Goal: Task Accomplishment & Management: Manage account settings

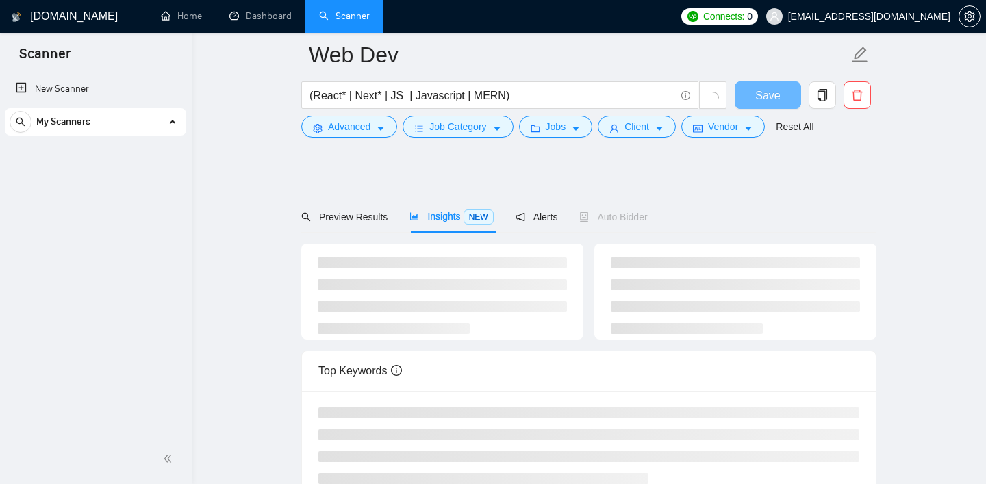
scroll to position [283, 0]
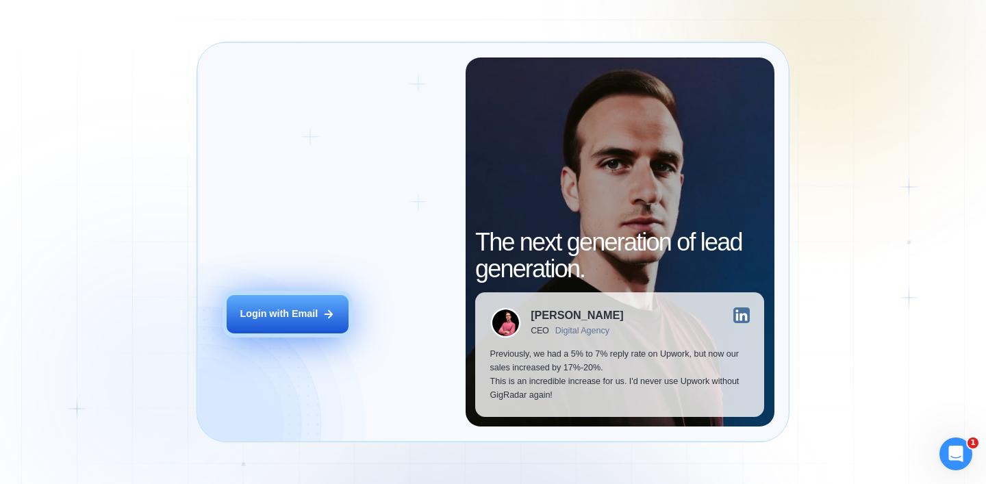
click at [286, 326] on button "Login with Email" at bounding box center [288, 314] width 122 height 38
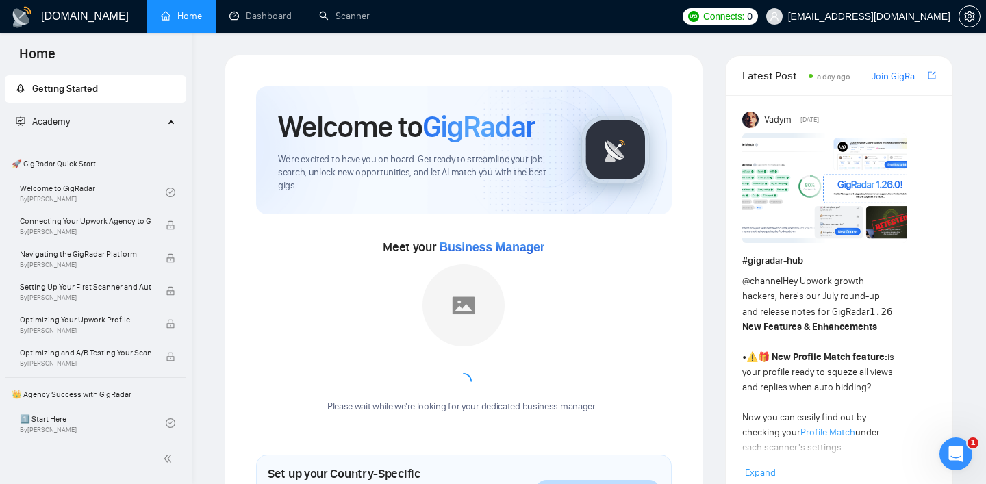
click at [92, 130] on span "Academy" at bounding box center [90, 121] width 148 height 27
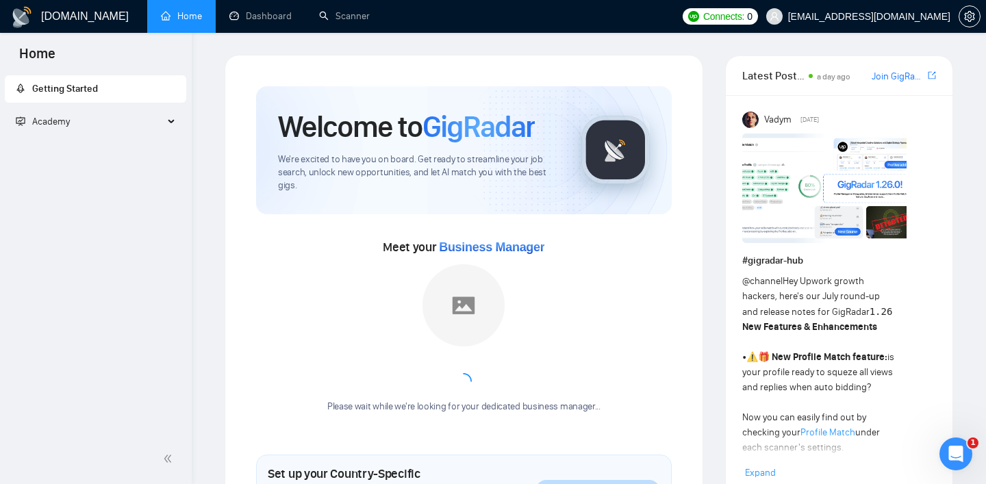
click at [92, 130] on span "Academy" at bounding box center [90, 121] width 148 height 27
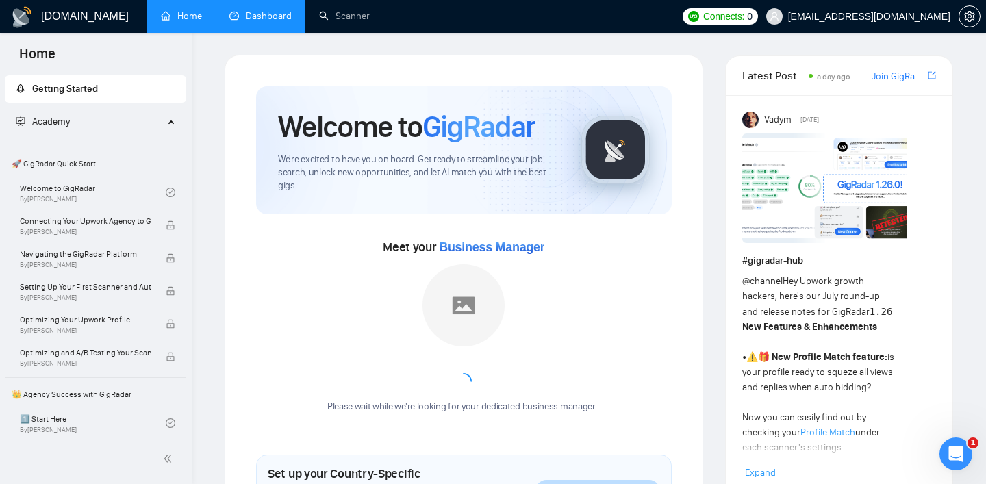
click at [292, 21] on link "Dashboard" at bounding box center [260, 16] width 62 height 12
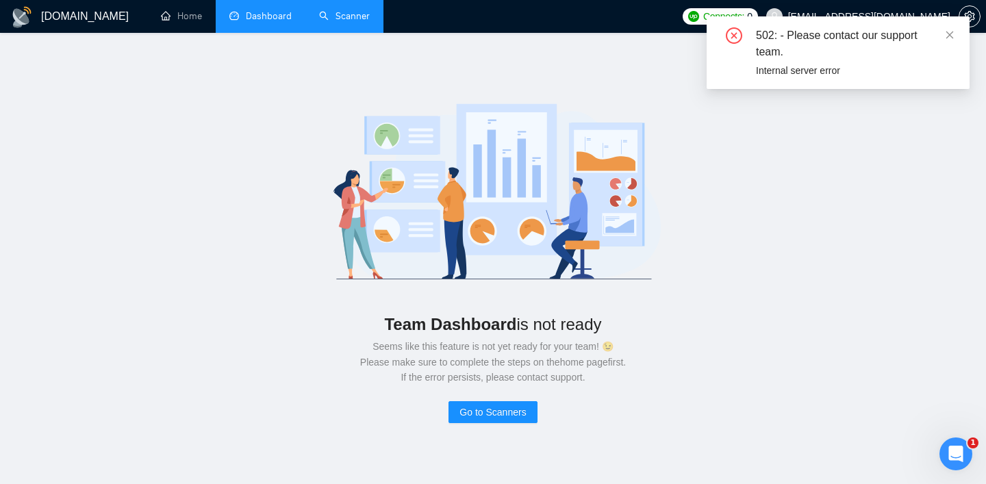
click at [354, 20] on link "Scanner" at bounding box center [344, 16] width 51 height 12
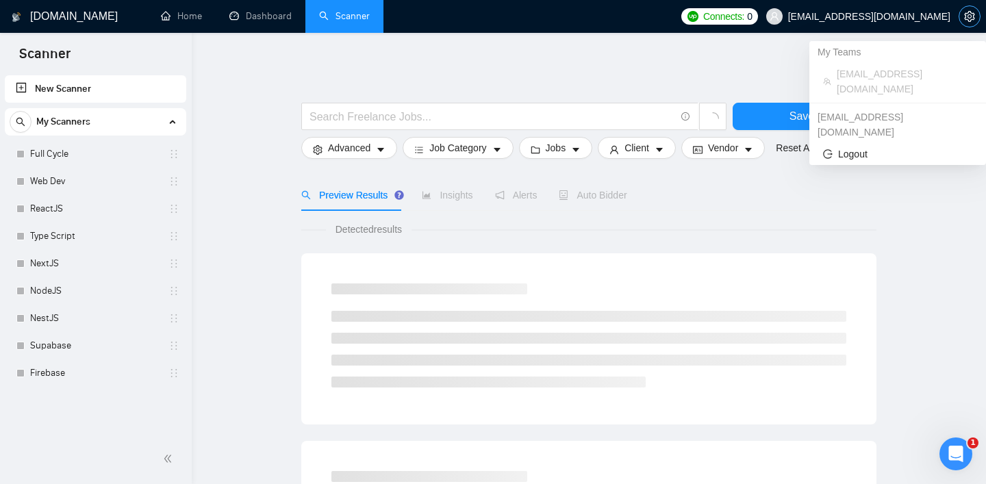
click at [971, 16] on icon "setting" at bounding box center [969, 16] width 10 height 11
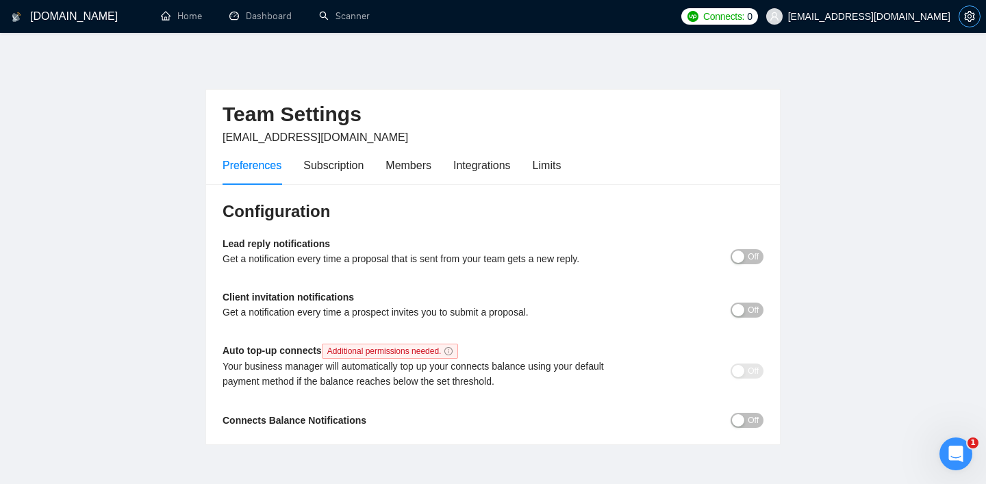
scroll to position [66, 0]
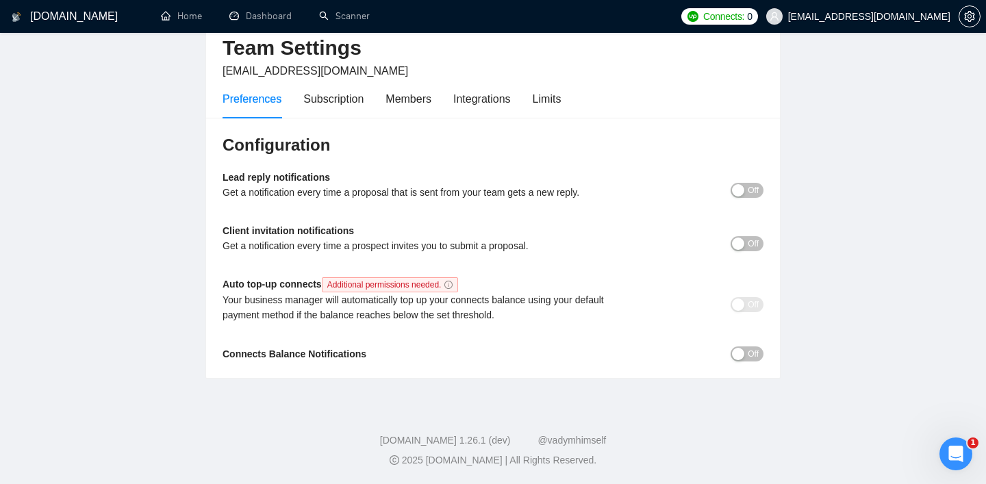
click at [922, 16] on span "[EMAIL_ADDRESS][DOMAIN_NAME]" at bounding box center [869, 16] width 162 height 0
click at [848, 122] on main "Team Settings danynameua@gmail.com Preferences Subscription Members Integration…" at bounding box center [493, 183] width 942 height 390
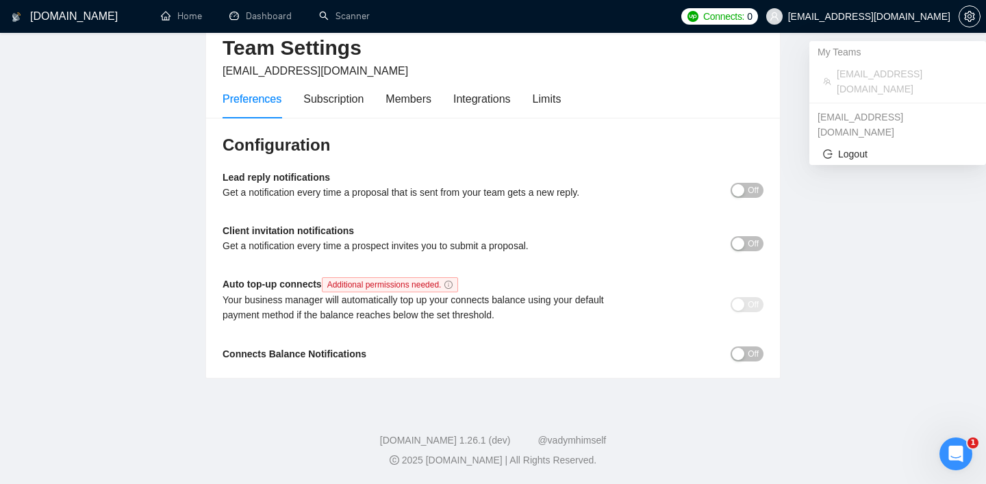
click at [880, 16] on span "danynameua@gmail.com" at bounding box center [869, 16] width 162 height 0
click at [866, 147] on span "Logout" at bounding box center [897, 154] width 149 height 15
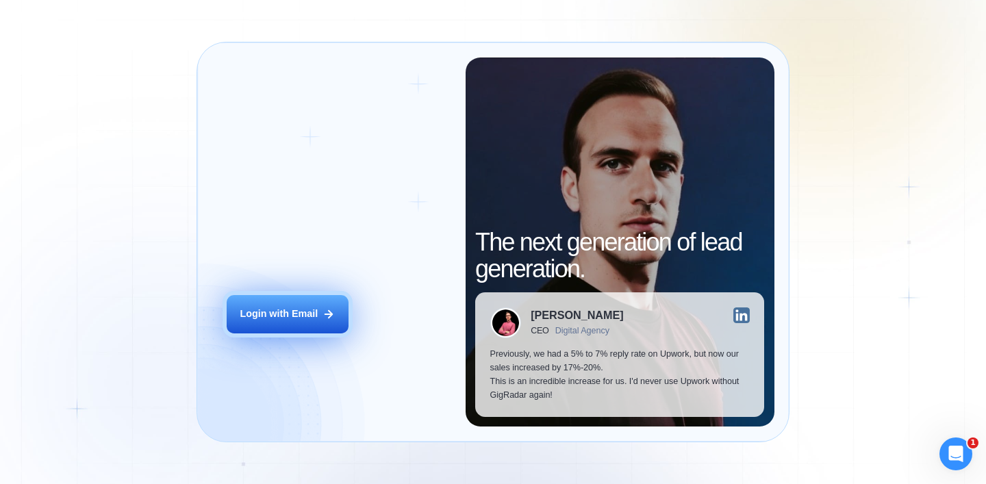
click at [258, 326] on button "Login with Email" at bounding box center [288, 314] width 122 height 38
